Goal: Task Accomplishment & Management: Use online tool/utility

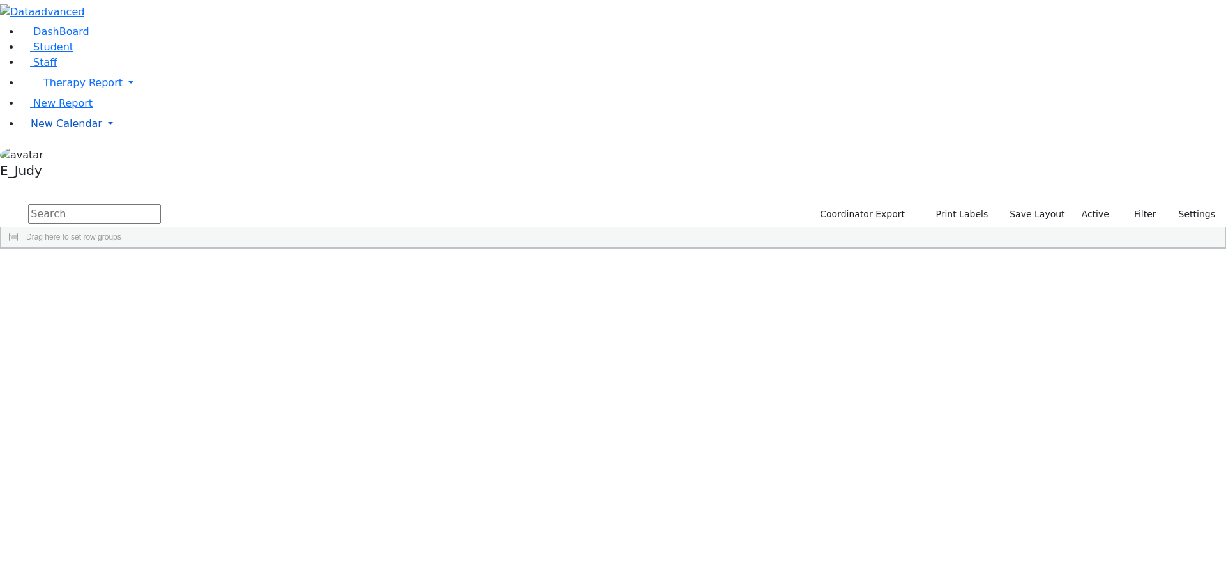
click at [122, 137] on link "New Calendar" at bounding box center [622, 124] width 1205 height 26
click at [59, 170] on span "Teacher Report" at bounding box center [69, 164] width 77 height 12
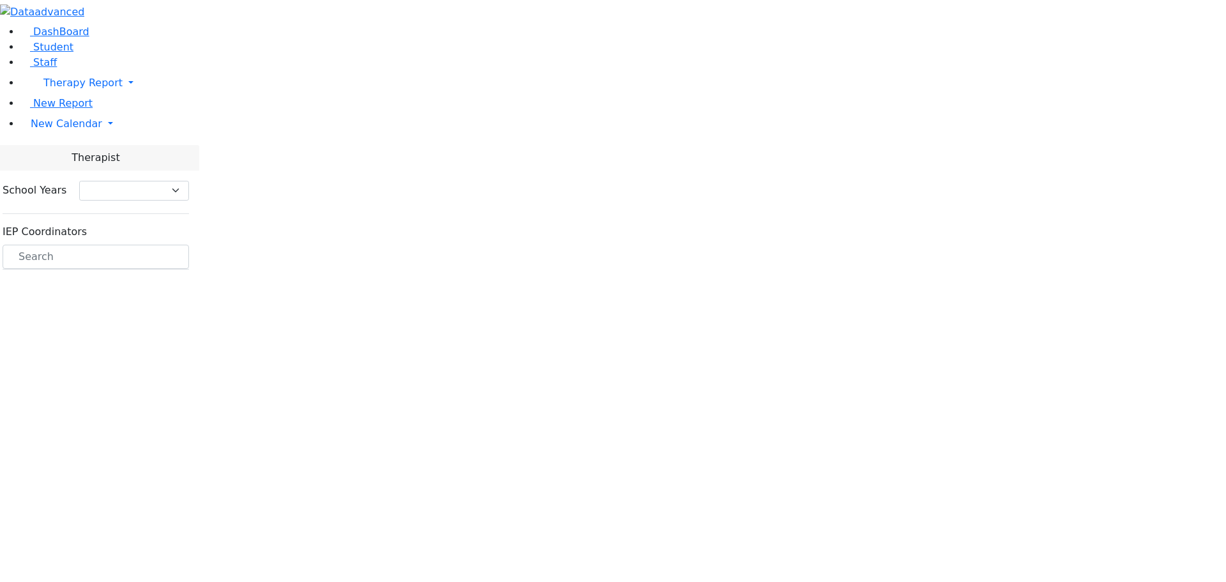
select select "212"
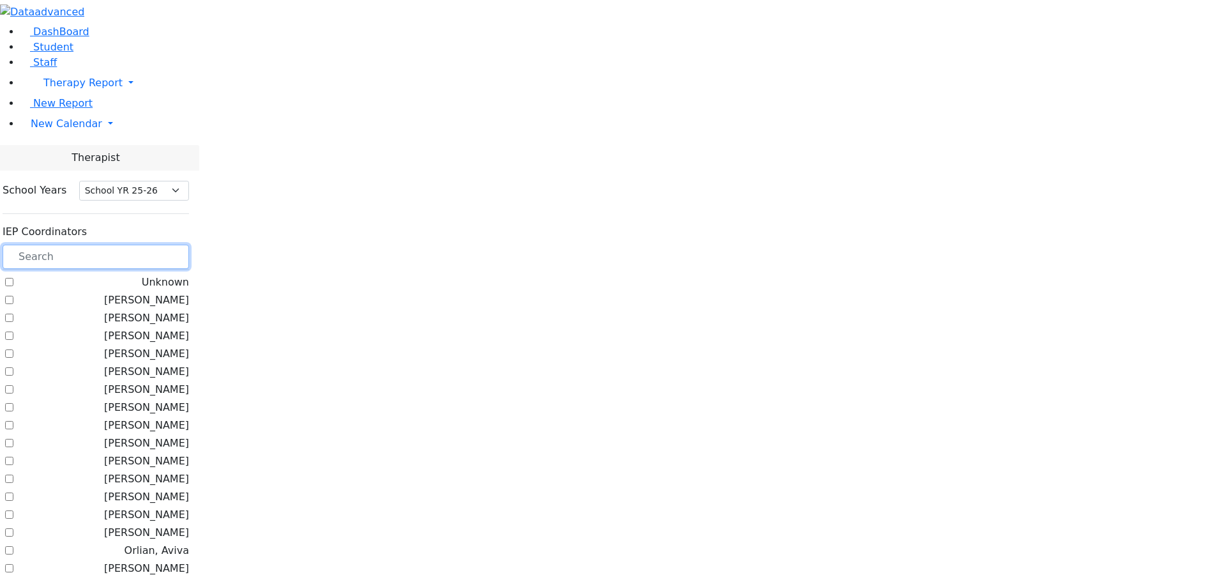
click at [189, 244] on input "text" at bounding box center [96, 256] width 186 height 24
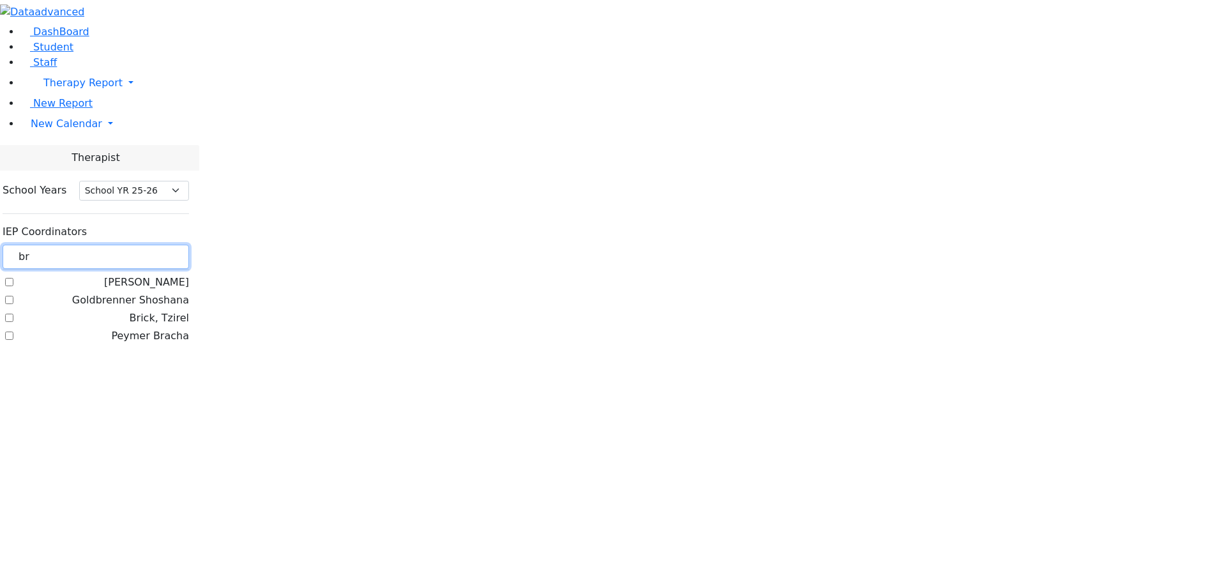
type input "br"
click at [158, 310] on label "Brick, Tzirel" at bounding box center [159, 317] width 59 height 15
click at [13, 313] on input "Brick, Tzirel" at bounding box center [9, 317] width 8 height 8
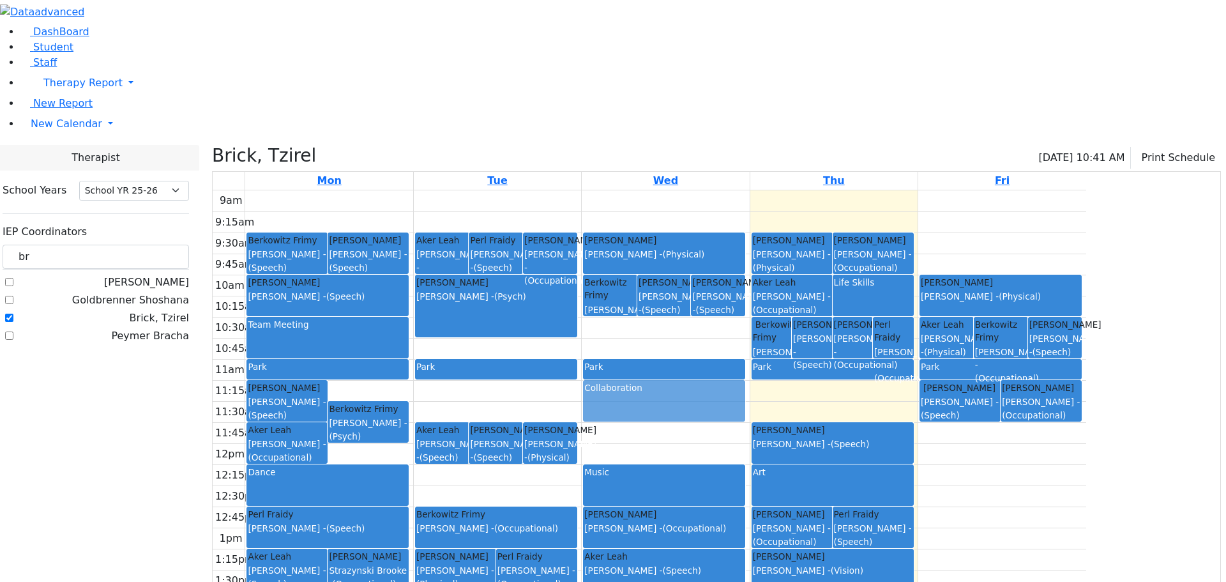
drag, startPoint x: 917, startPoint y: 488, endPoint x: 806, endPoint y: 276, distance: 239.0
click at [806, 276] on tr "[PERSON_NAME] [PERSON_NAME] - (Speech) [PERSON_NAME] [PERSON_NAME] - (Speech) S…" at bounding box center [649, 443] width 873 height 506
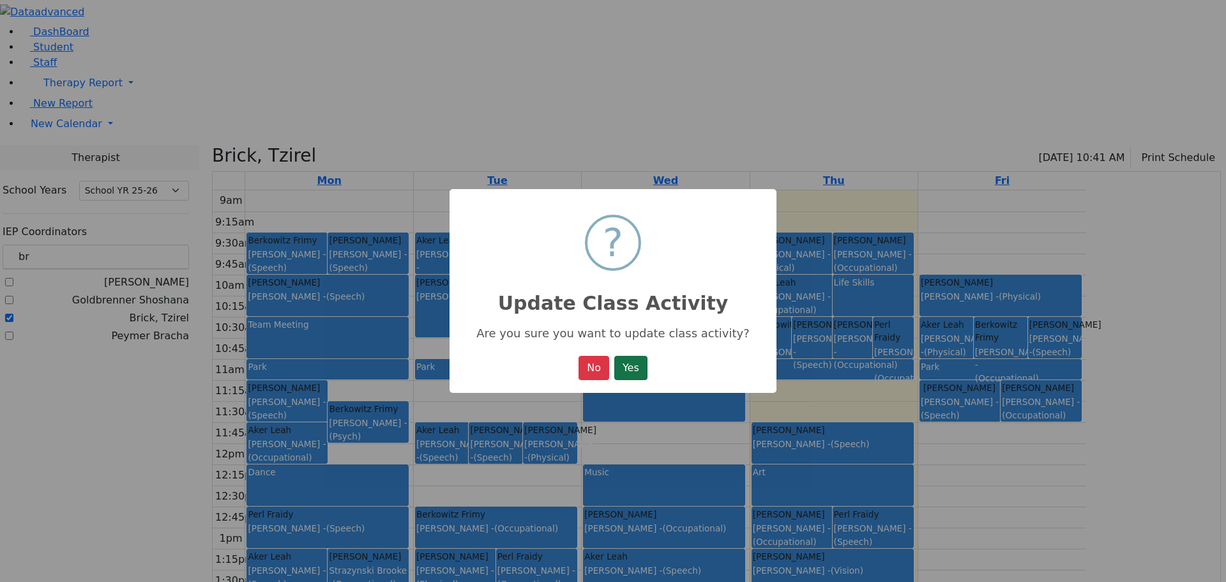
click at [636, 370] on button "Yes" at bounding box center [630, 368] width 33 height 24
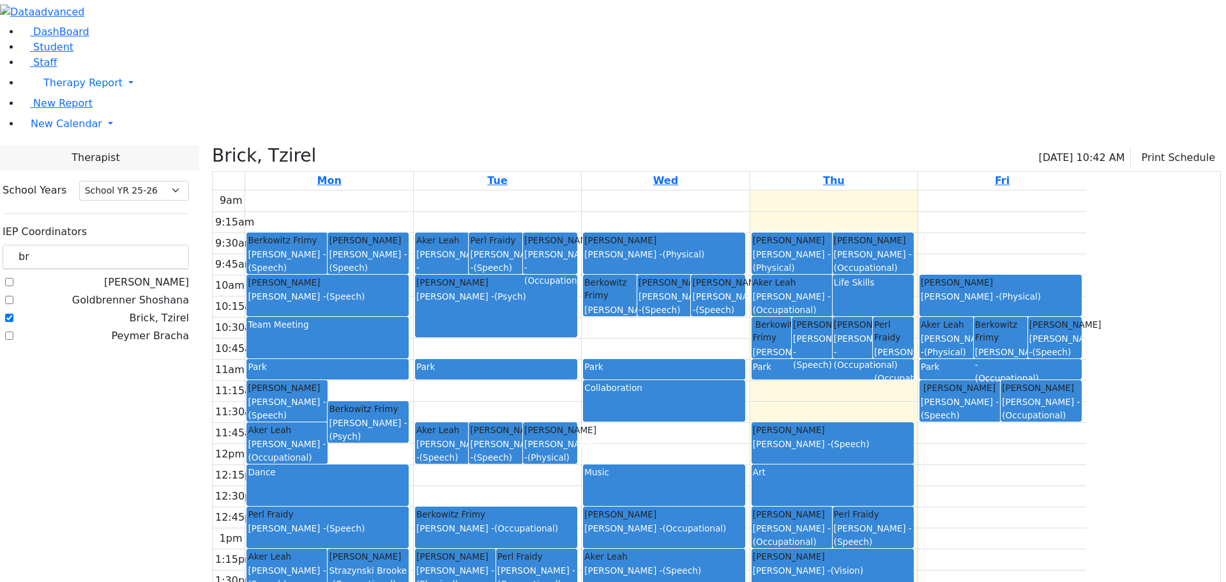
click at [163, 310] on label "Brick, Tzirel" at bounding box center [159, 317] width 59 height 15
click at [13, 313] on input "Brick, Tzirel" at bounding box center [9, 317] width 8 height 8
checkbox input "false"
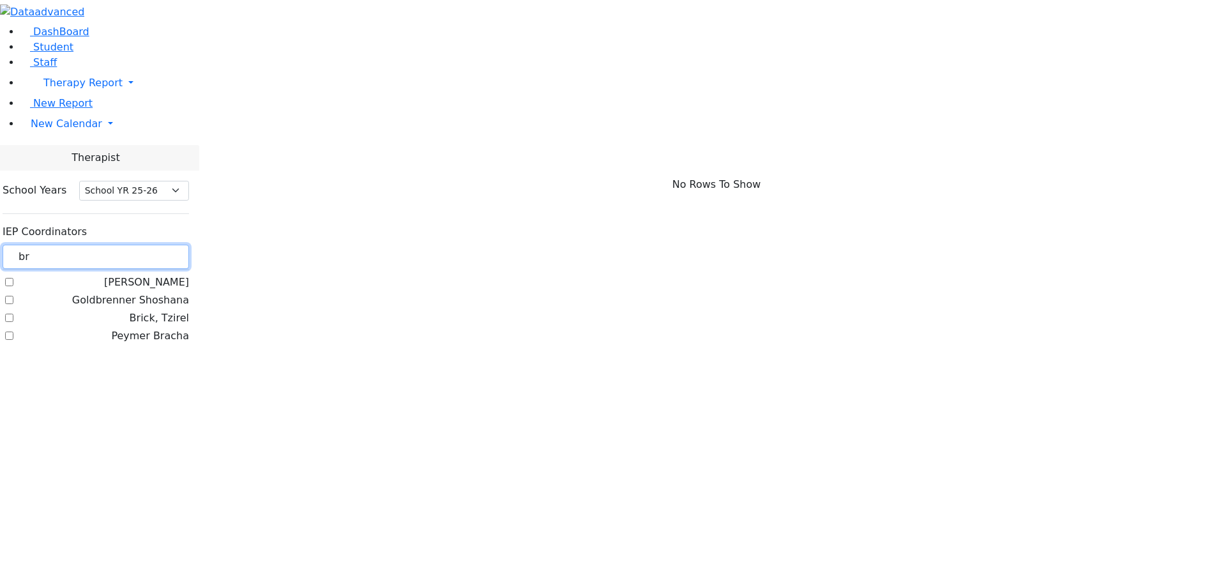
drag, startPoint x: 188, startPoint y: 116, endPoint x: 162, endPoint y: 111, distance: 26.7
click at [162, 244] on input "br" at bounding box center [96, 256] width 186 height 24
drag, startPoint x: 213, startPoint y: 104, endPoint x: 163, endPoint y: 137, distance: 59.0
click at [163, 219] on div "IEP Coordinators wew" at bounding box center [96, 247] width 186 height 56
type input "web"
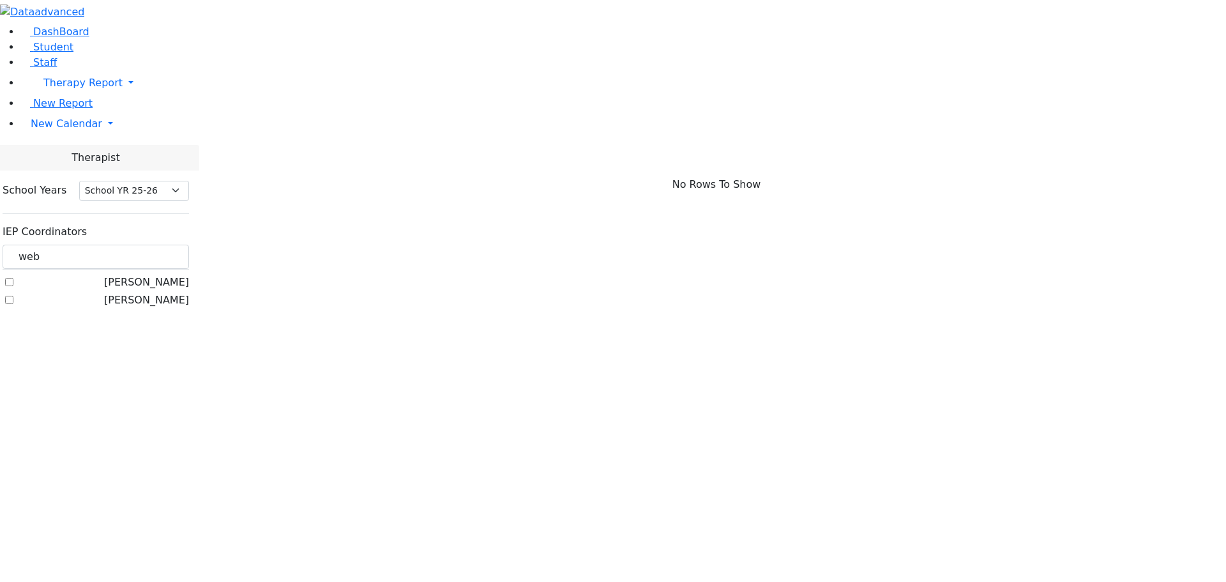
click at [158, 292] on label "[PERSON_NAME]" at bounding box center [146, 299] width 85 height 15
click at [13, 296] on input "[PERSON_NAME]" at bounding box center [9, 300] width 8 height 8
checkbox input "true"
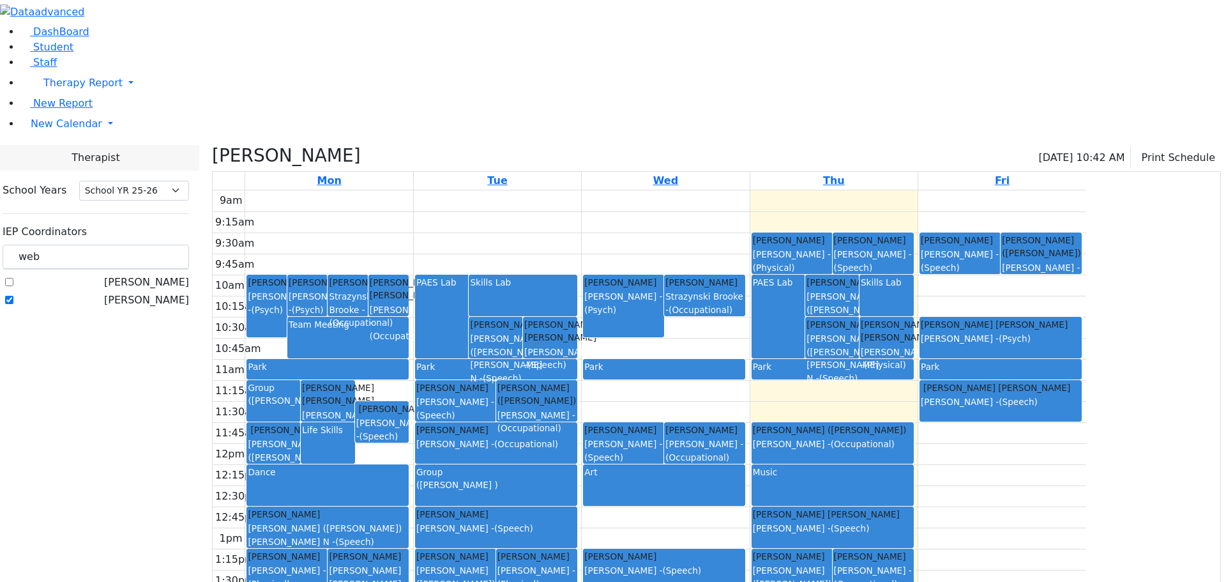
drag, startPoint x: 806, startPoint y: 264, endPoint x: 989, endPoint y: 470, distance: 276.3
click at [989, 470] on tr "[PERSON_NAME] [PERSON_NAME] - (Psych) [PERSON_NAME] [PERSON_NAME] - (Psych) [PE…" at bounding box center [649, 443] width 873 height 506
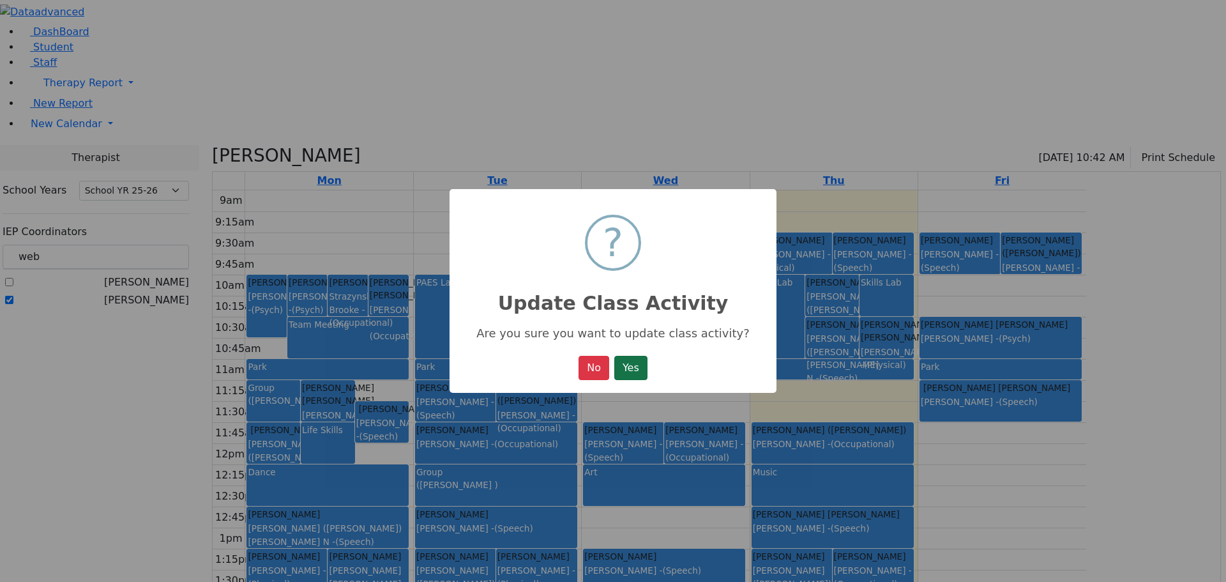
click at [640, 367] on button "Yes" at bounding box center [630, 368] width 33 height 24
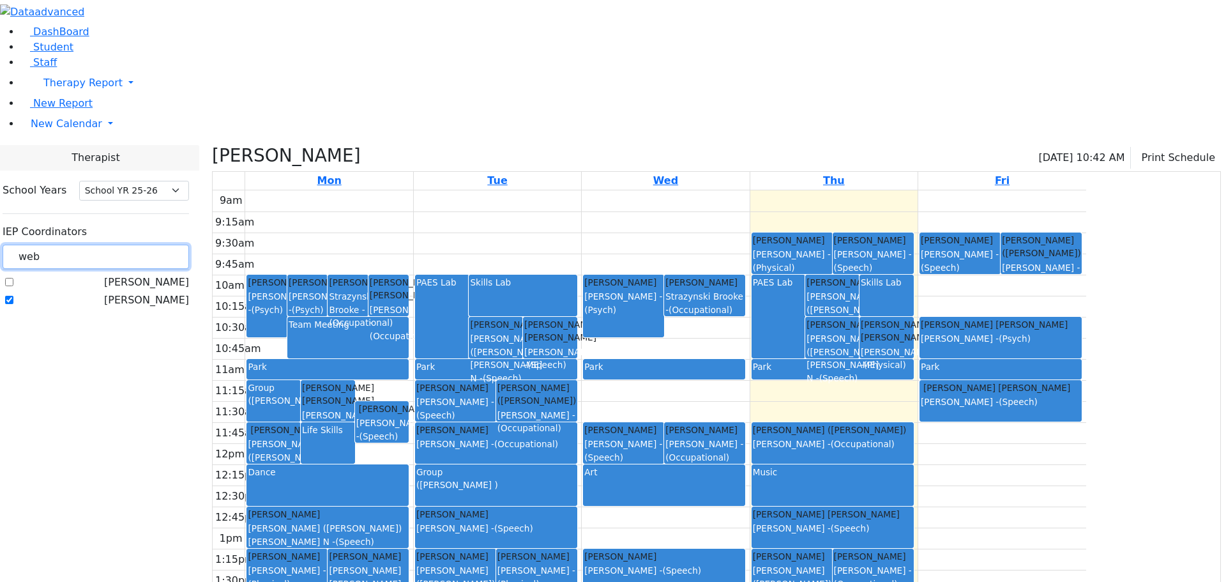
drag, startPoint x: 184, startPoint y: 114, endPoint x: 160, endPoint y: 111, distance: 24.4
click at [160, 244] on div "web" at bounding box center [96, 256] width 186 height 25
type input "br"
click at [158, 310] on label "Brick, Tzirel" at bounding box center [159, 317] width 59 height 15
click at [13, 313] on input "Brick, Tzirel" at bounding box center [9, 317] width 8 height 8
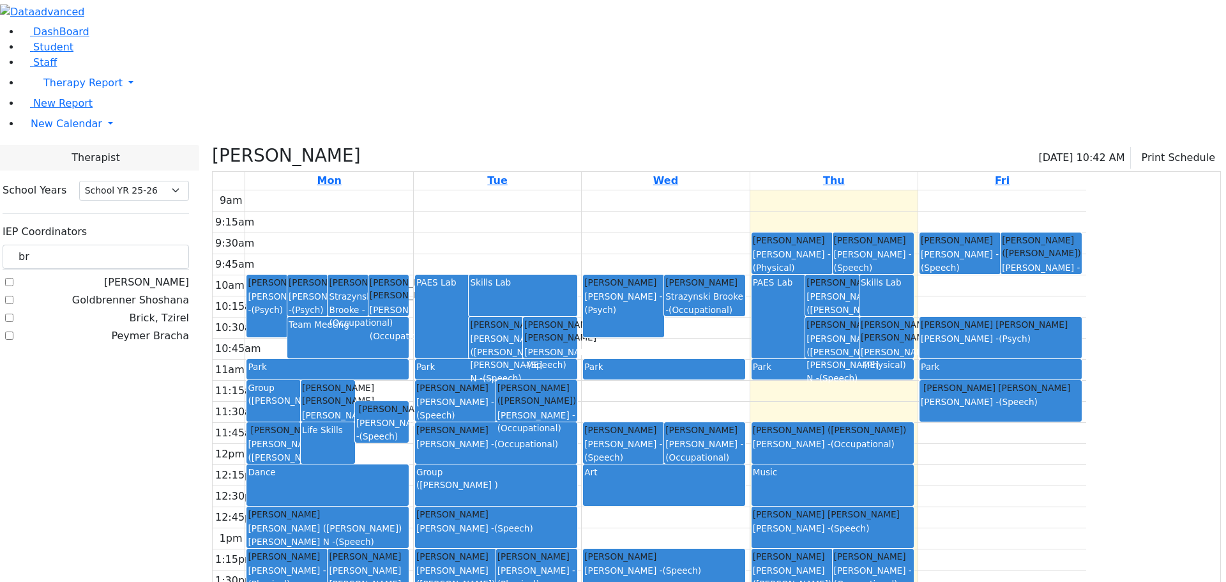
checkbox input "true"
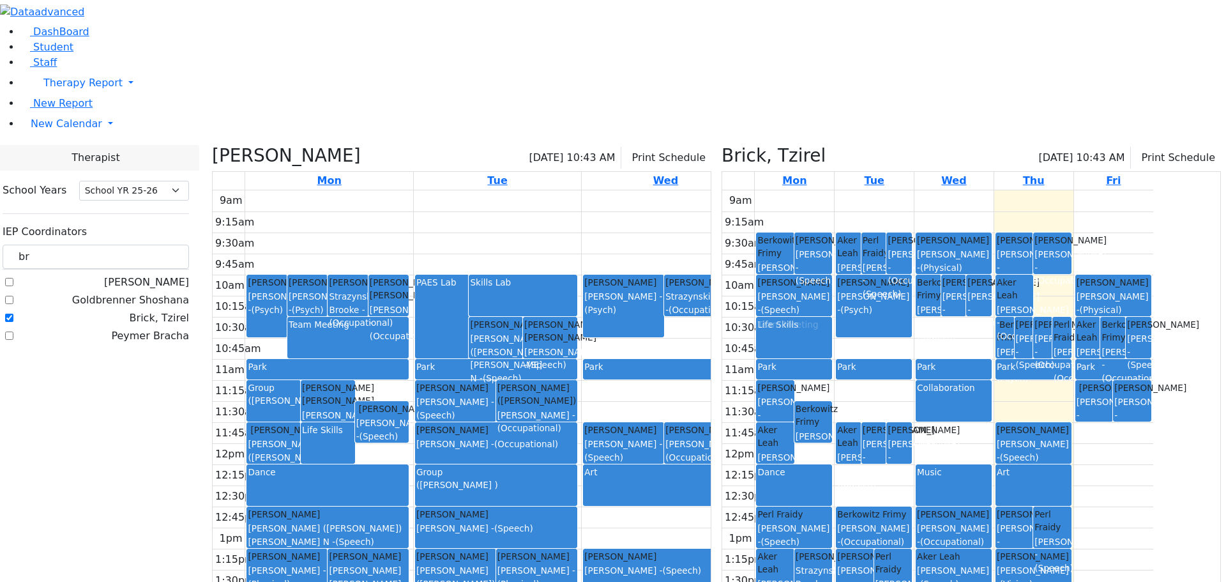
drag, startPoint x: 1110, startPoint y: 160, endPoint x: 890, endPoint y: 207, distance: 225.4
click at [887, 208] on tr "[PERSON_NAME] [PERSON_NAME] - (Speech) [PERSON_NAME] [PERSON_NAME] - (Speech) S…" at bounding box center [937, 443] width 431 height 506
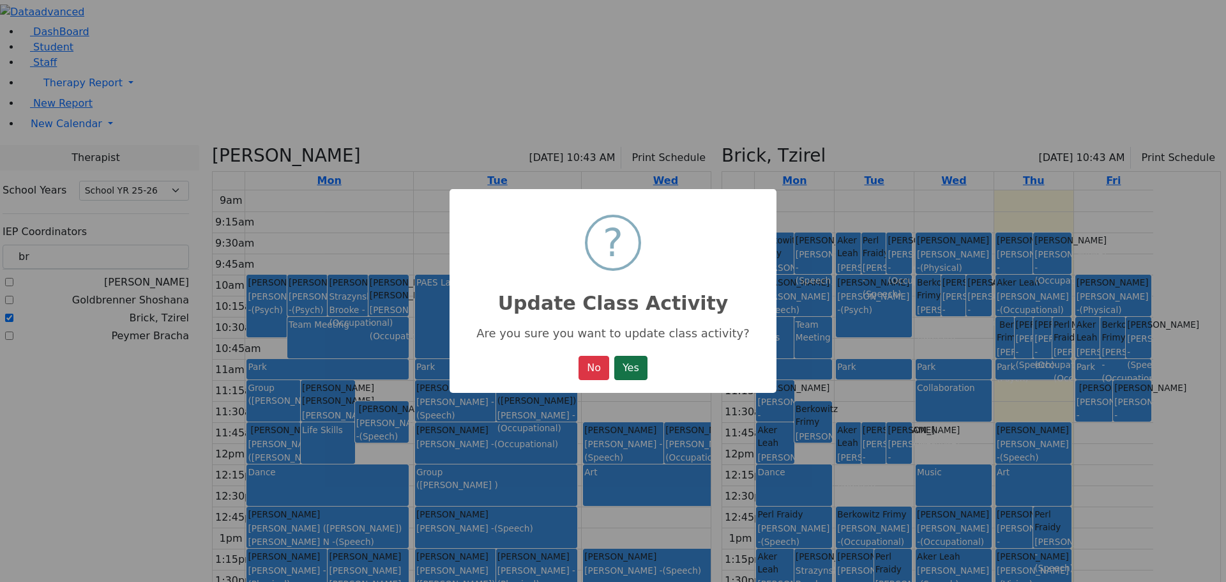
click at [628, 366] on button "Yes" at bounding box center [630, 368] width 33 height 24
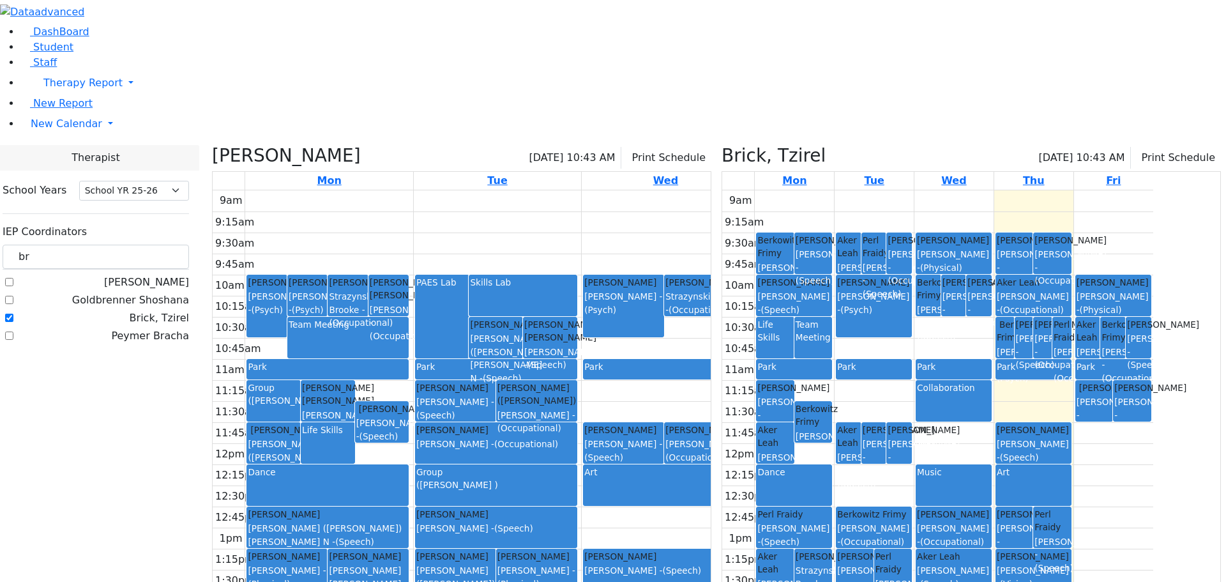
click at [212, 145] on icon at bounding box center [212, 155] width 0 height 21
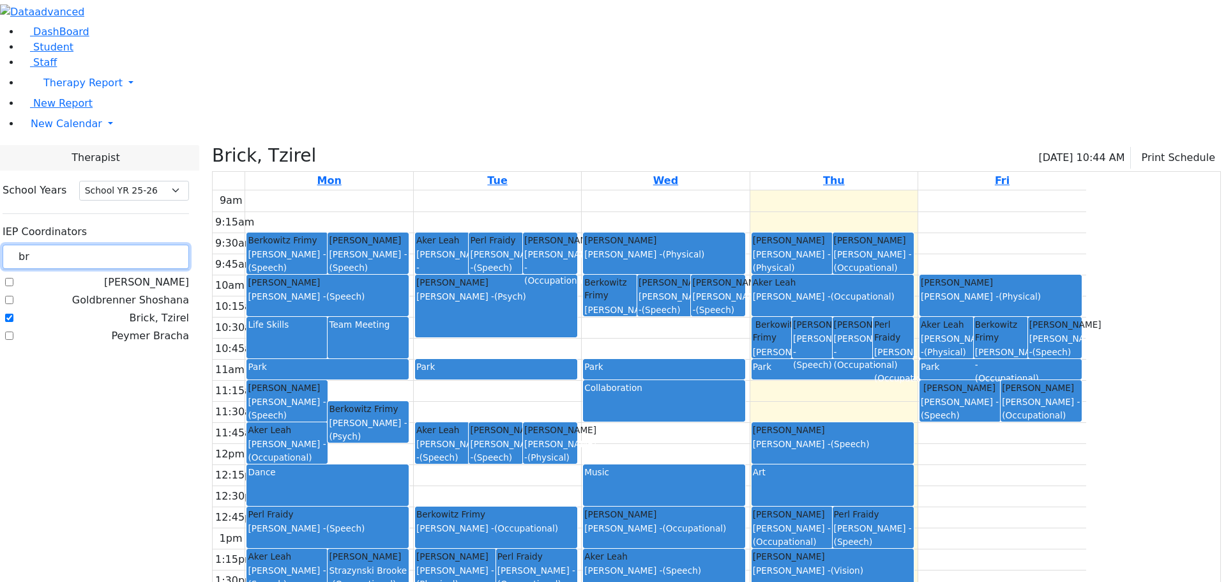
drag, startPoint x: 179, startPoint y: 110, endPoint x: 142, endPoint y: 110, distance: 37.0
click at [142, 110] on div "DashBoard Student Staff Therapy Report Student Old Calendar Report E_Judy" at bounding box center [613, 348] width 1226 height 696
type input "kos"
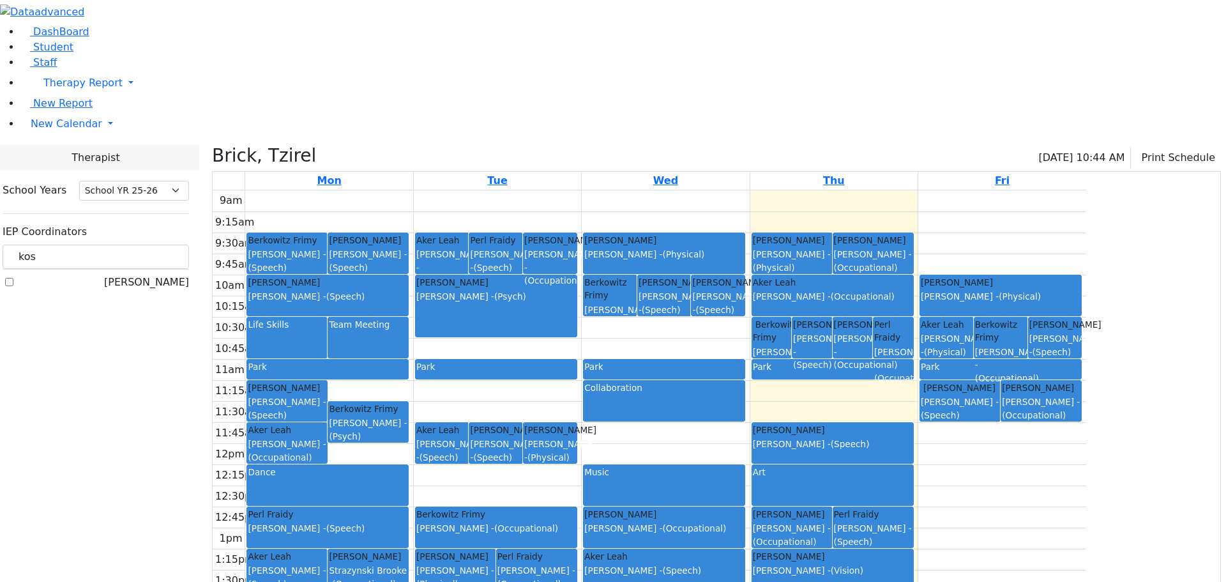
click at [160, 274] on label "[PERSON_NAME]" at bounding box center [146, 281] width 85 height 15
click at [13, 278] on input "[PERSON_NAME]" at bounding box center [9, 282] width 8 height 8
checkbox input "true"
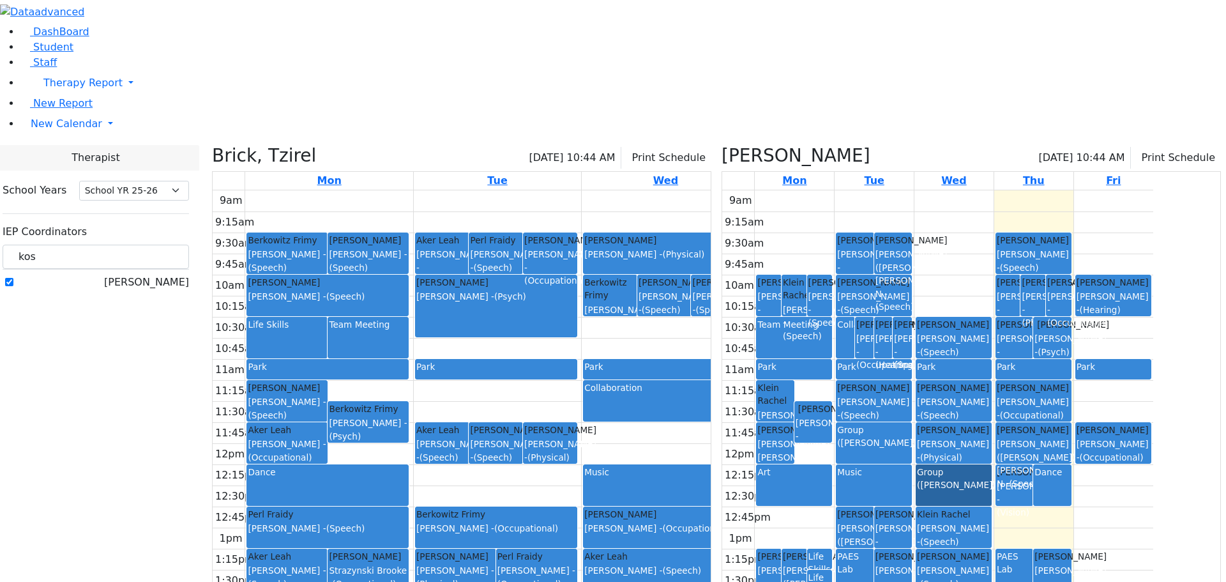
click at [991, 464] on link "Group ([PERSON_NAME])" at bounding box center [953, 484] width 76 height 41
click at [988, 464] on link "Group ([PERSON_NAME])" at bounding box center [953, 484] width 76 height 41
click at [980, 507] on div "Klein Rachel" at bounding box center [953, 513] width 73 height 13
click at [977, 464] on link "Group ([PERSON_NAME])" at bounding box center [953, 484] width 76 height 41
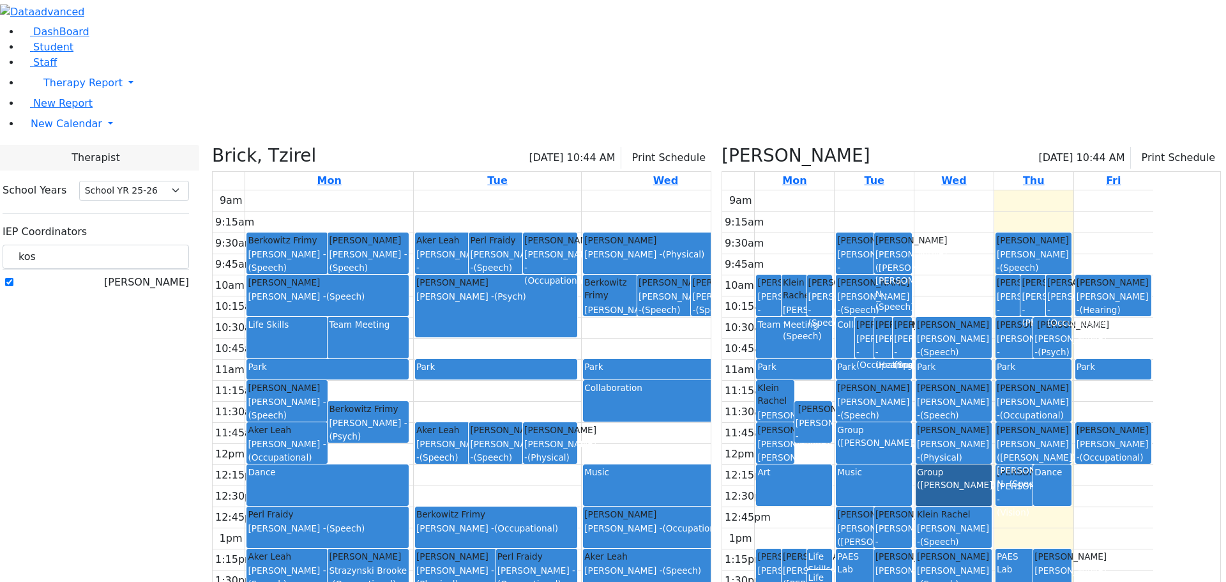
click at [584, 465] on div "Music" at bounding box center [664, 485] width 160 height 40
click at [910, 465] on div "Music" at bounding box center [873, 471] width 73 height 13
click at [958, 364] on button "Delete Selected Activities" at bounding box center [1001, 367] width 126 height 20
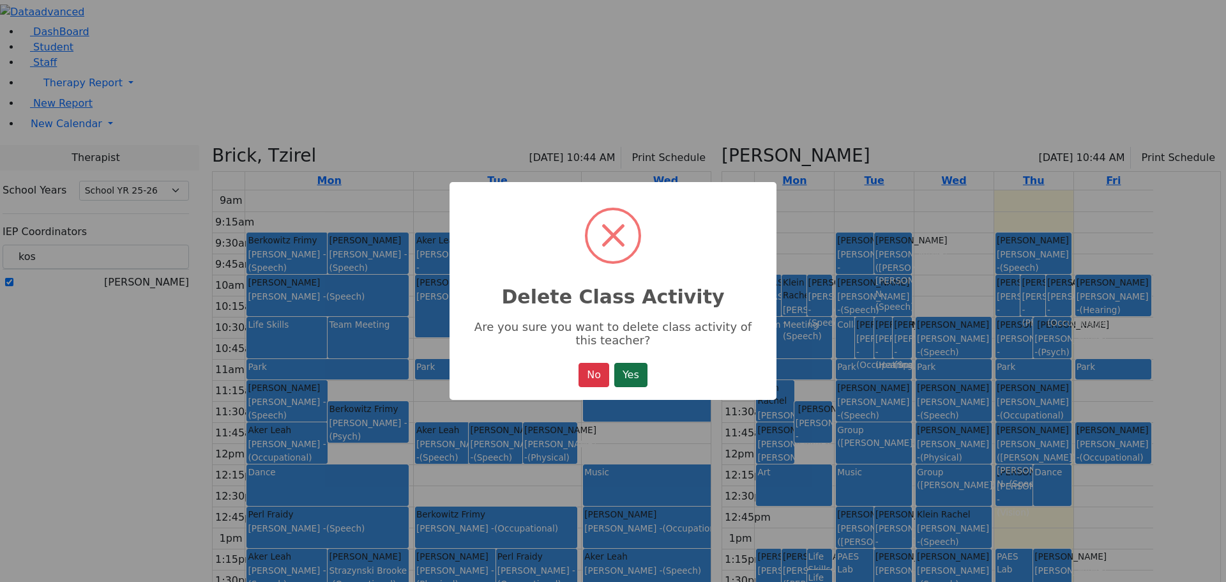
click at [633, 384] on button "Yes" at bounding box center [630, 375] width 33 height 24
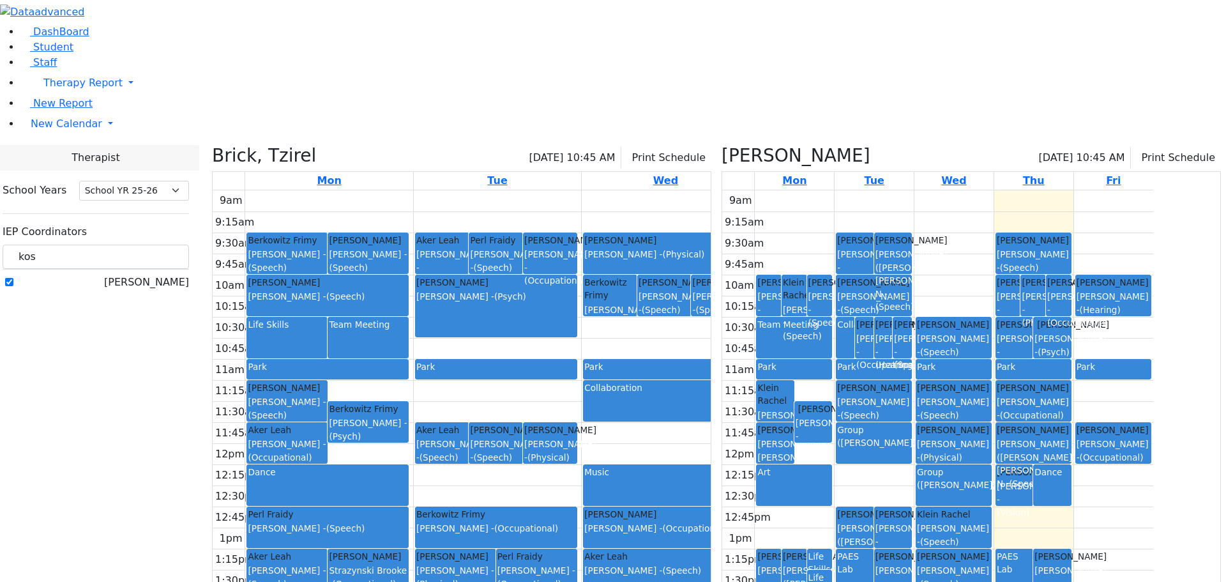
drag, startPoint x: 1014, startPoint y: 353, endPoint x: 936, endPoint y: 350, distance: 77.9
click at [936, 350] on div "9am 9:15am 9:30am 9:45am 10am 10:15am 10:30am 10:45am 11am 11:15am 11:30am 11:4…" at bounding box center [937, 443] width 431 height 506
click at [991, 464] on link "Group ([PERSON_NAME])" at bounding box center [953, 484] width 76 height 41
click at [981, 464] on link "Group ([PERSON_NAME])" at bounding box center [953, 484] width 76 height 41
click at [991, 464] on link "Group ([PERSON_NAME])" at bounding box center [953, 484] width 76 height 41
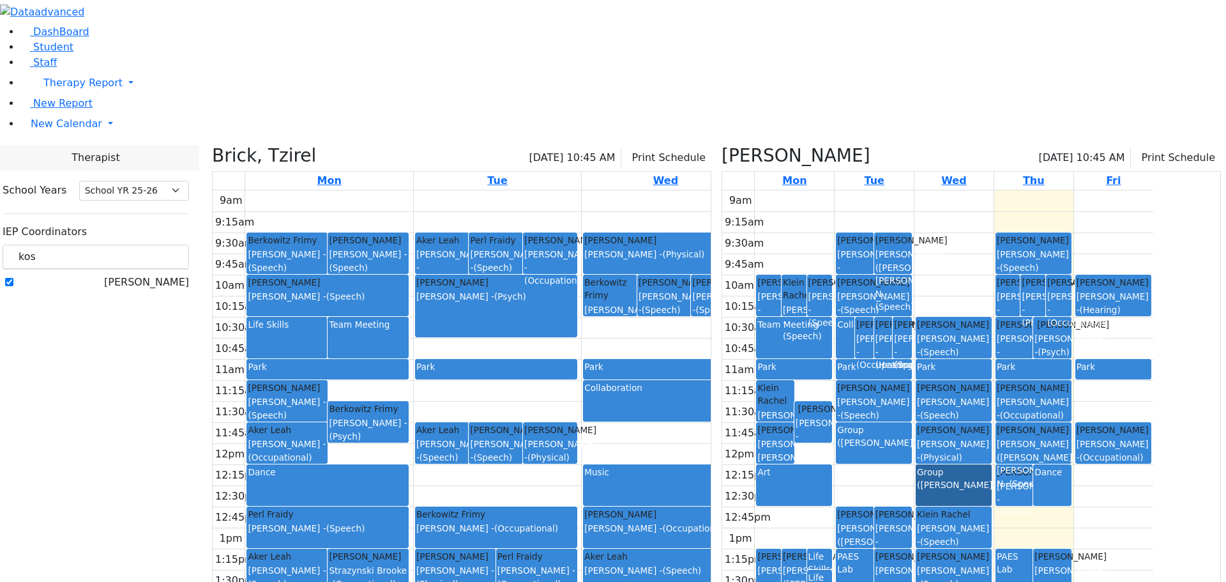
click at [991, 464] on link "Group ([PERSON_NAME])" at bounding box center [953, 484] width 76 height 41
click at [980, 464] on link "Group ([PERSON_NAME])" at bounding box center [953, 484] width 76 height 41
click at [991, 464] on link "Group ([PERSON_NAME])" at bounding box center [953, 484] width 76 height 41
